Goal: Information Seeking & Learning: Learn about a topic

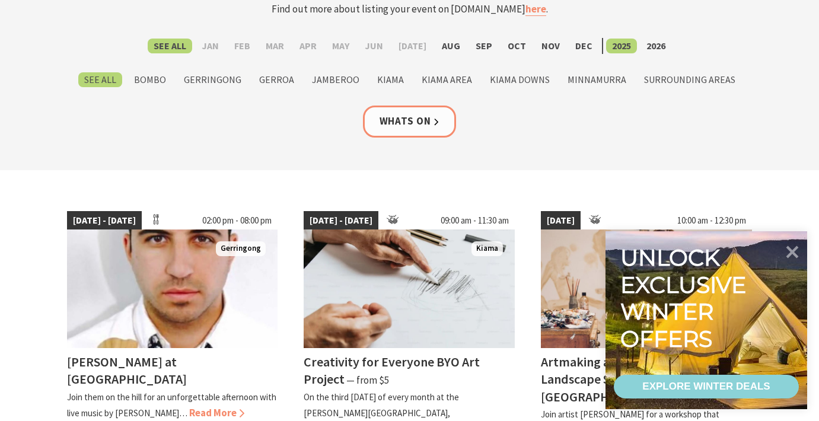
scroll to position [167, 0]
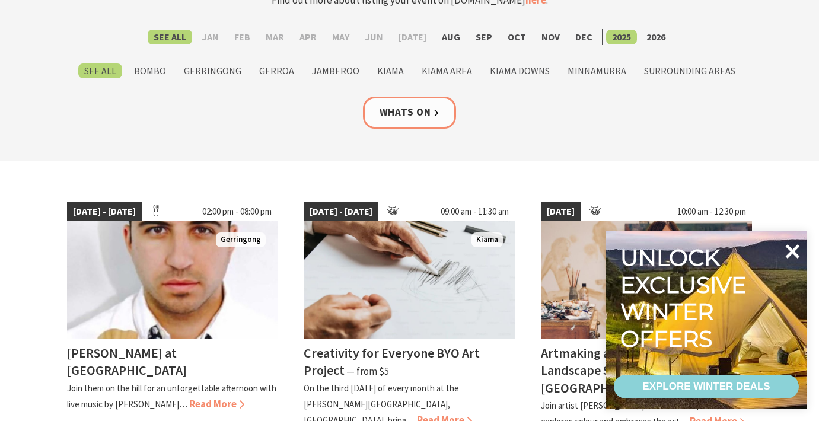
click at [791, 248] on icon at bounding box center [793, 251] width 14 height 14
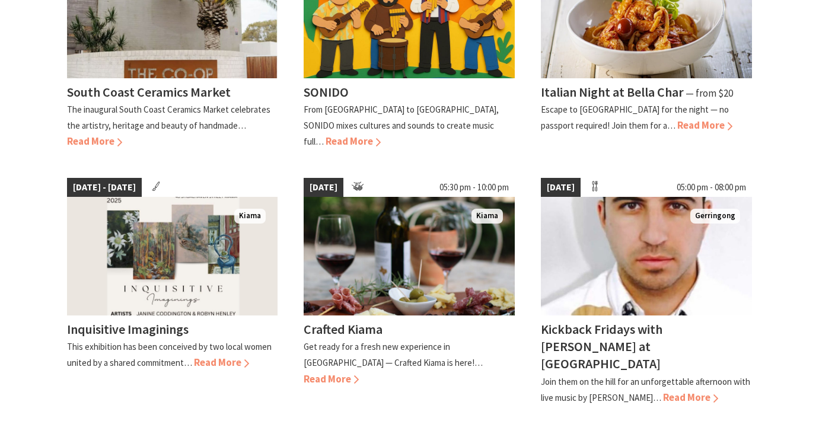
scroll to position [686, 0]
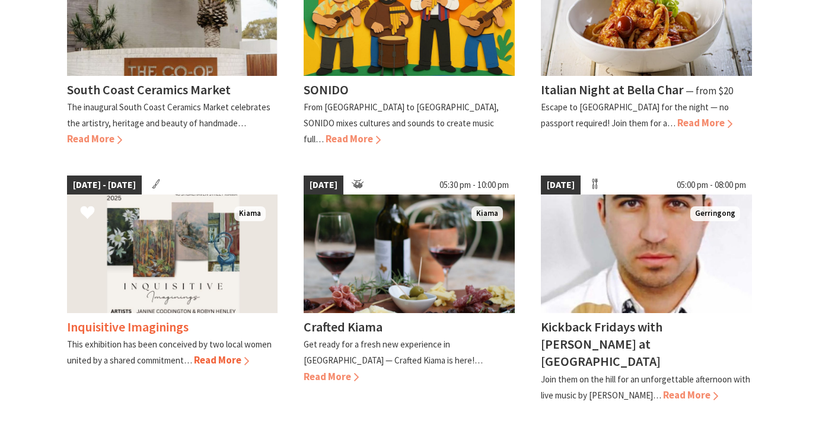
click at [260, 263] on img at bounding box center [172, 253] width 211 height 119
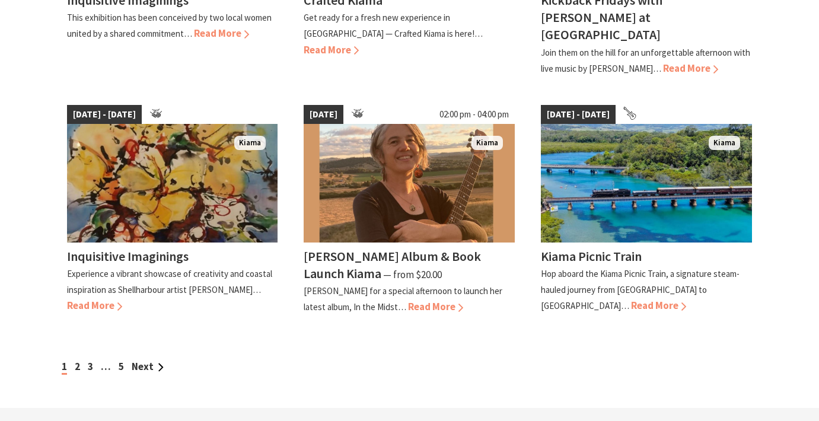
scroll to position [1030, 0]
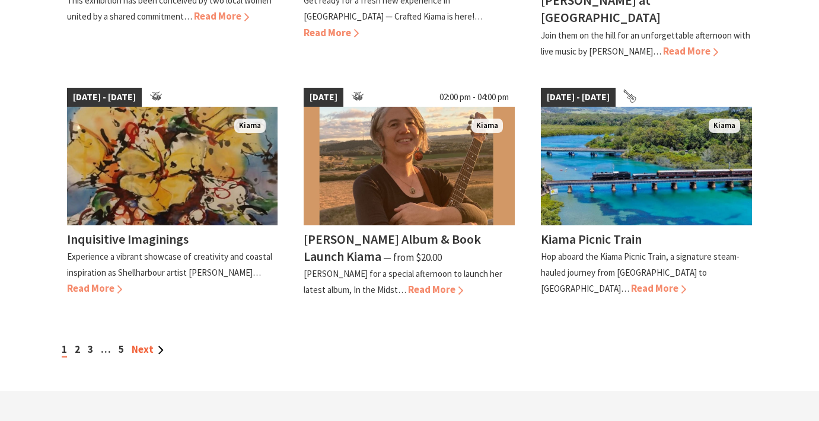
click at [144, 343] on link "Next" at bounding box center [148, 349] width 32 height 13
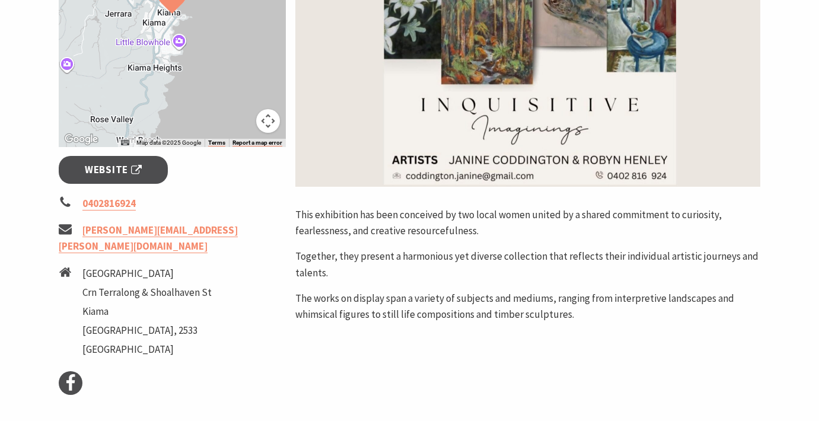
scroll to position [298, 0]
